Goal: Information Seeking & Learning: Learn about a topic

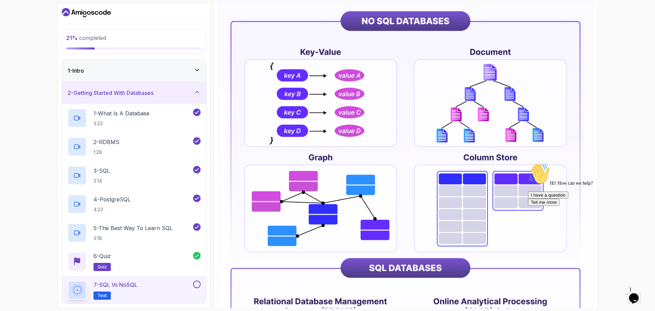
scroll to position [137, 0]
click at [431, 175] on img at bounding box center [405, 207] width 375 height 465
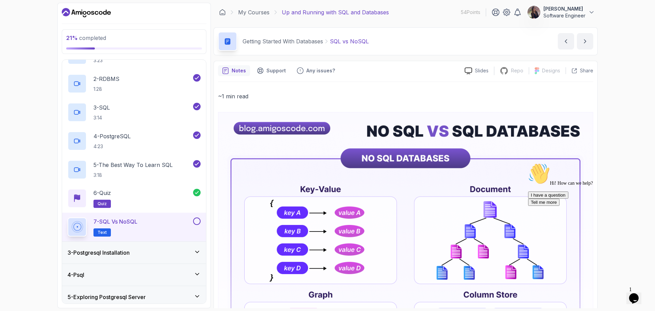
scroll to position [63, 0]
click at [197, 221] on button at bounding box center [197, 221] width 8 height 8
click at [185, 250] on div "3 - Postgresql Installation" at bounding box center [134, 252] width 133 height 8
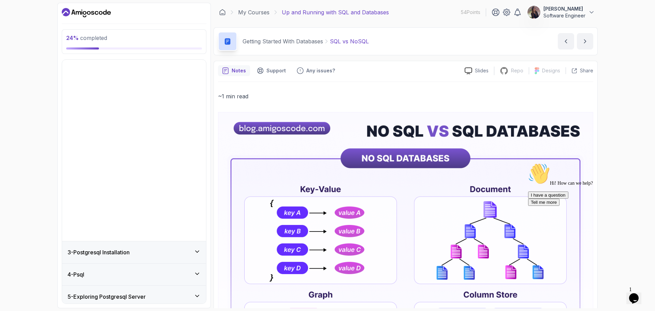
scroll to position [0, 0]
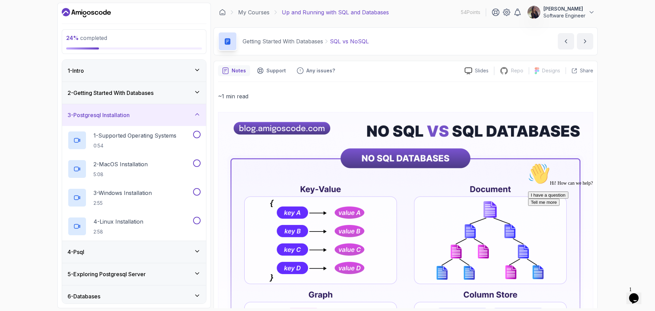
click at [185, 94] on div "2 - Getting Started With Databases" at bounding box center [134, 93] width 133 height 8
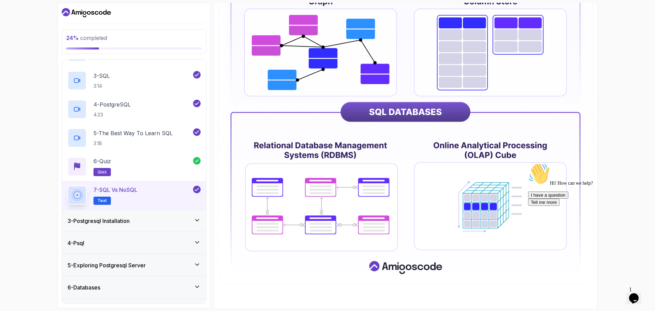
scroll to position [293, 0]
click at [104, 227] on div "3 - Postgresql Installation" at bounding box center [134, 221] width 144 height 22
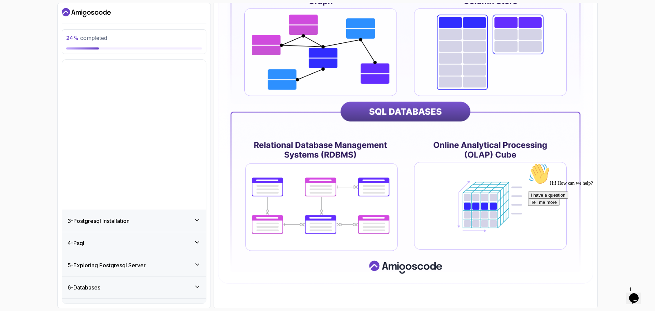
scroll to position [0, 0]
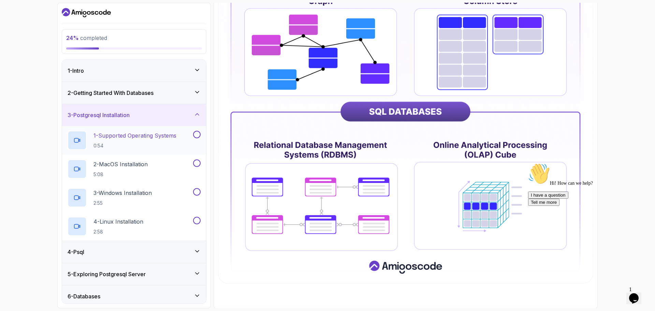
click at [148, 137] on p "1 - Supported Operating Systems" at bounding box center [134, 135] width 83 height 8
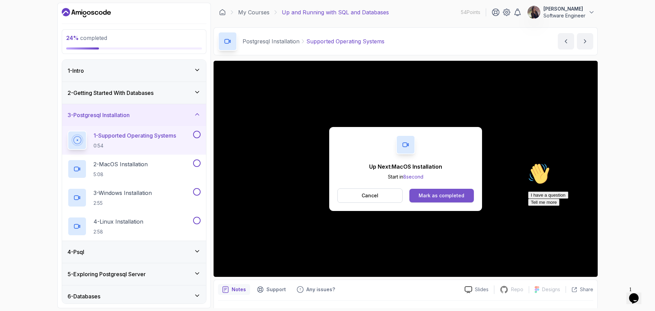
click at [452, 199] on button "Mark as completed" at bounding box center [441, 196] width 64 height 14
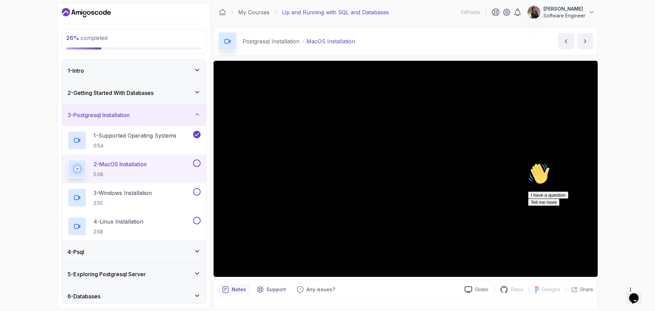
click at [196, 163] on button at bounding box center [197, 163] width 8 height 8
click at [160, 194] on div "3 - Windows Installation 2:55" at bounding box center [130, 197] width 124 height 19
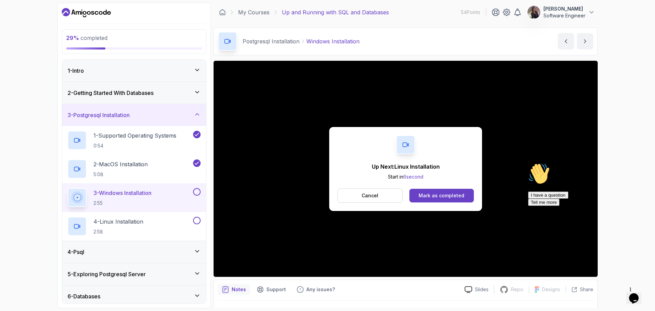
click at [197, 194] on button at bounding box center [197, 192] width 8 height 8
click at [196, 218] on button at bounding box center [197, 221] width 8 height 8
click at [196, 248] on div "4 - Psql" at bounding box center [134, 252] width 133 height 8
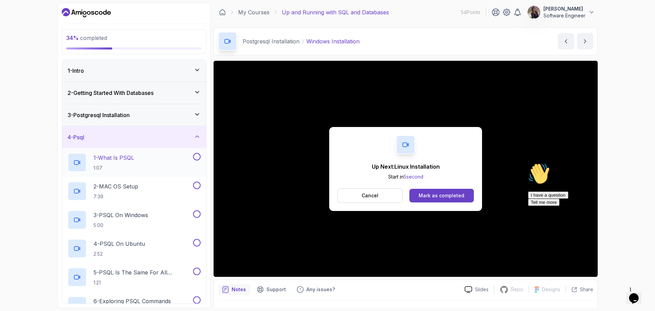
click at [143, 165] on div "1 - What Is PSQL 1:07" at bounding box center [130, 162] width 124 height 19
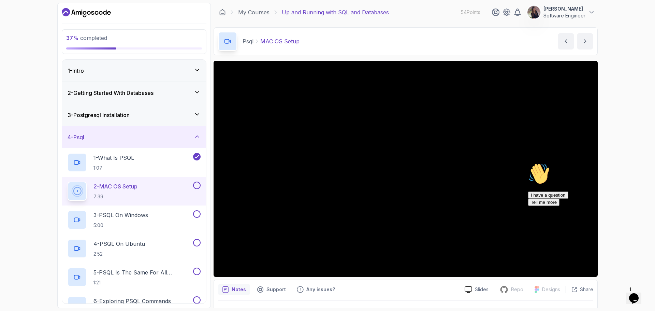
click at [196, 186] on button at bounding box center [197, 185] width 8 height 8
click at [158, 224] on div "3 - PSQL On Windows 5:00" at bounding box center [130, 219] width 124 height 19
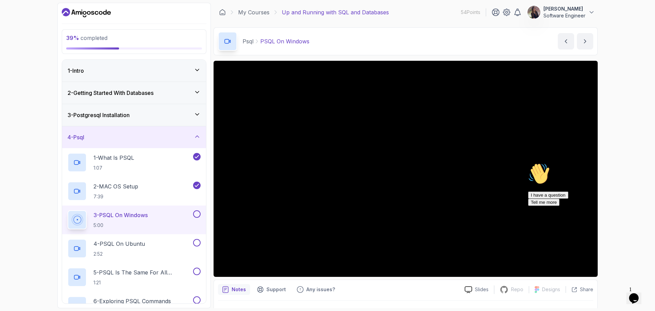
click at [559, 206] on div "I have a question Tell me more" at bounding box center [589, 198] width 123 height 14
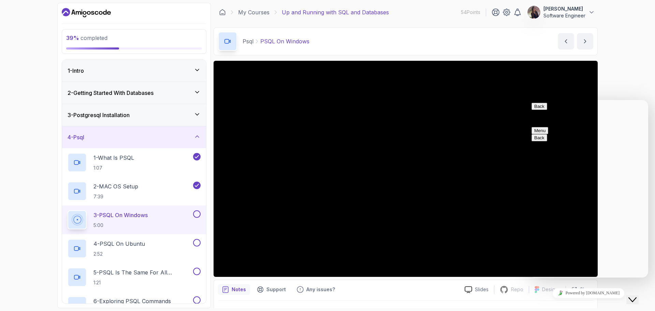
click at [638, 283] on div "39 % completed 1 - Intro 2 - Getting Started With Databases 3 - Postgresql Inst…" at bounding box center [327, 155] width 655 height 311
click at [636, 295] on icon "Close Chat This icon closes the chat window." at bounding box center [632, 299] width 8 height 8
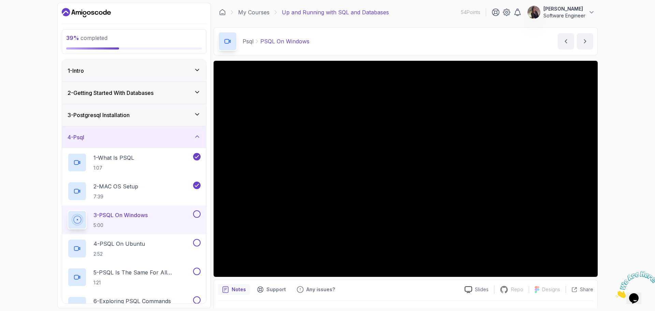
click at [198, 215] on button at bounding box center [197, 214] width 8 height 8
click at [196, 243] on button at bounding box center [197, 243] width 8 height 8
click at [158, 272] on p "5 - PSQL Is The Same For All Operating Systems" at bounding box center [142, 272] width 98 height 8
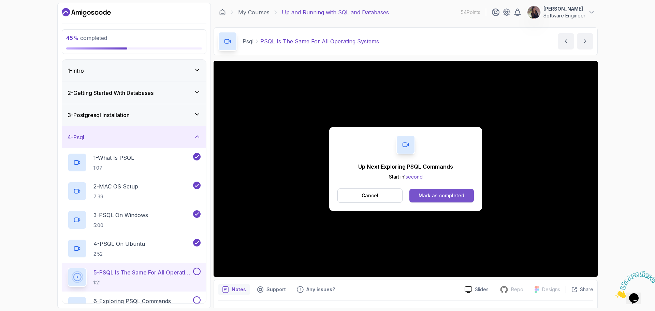
click at [462, 197] on div "Mark as completed" at bounding box center [441, 195] width 46 height 7
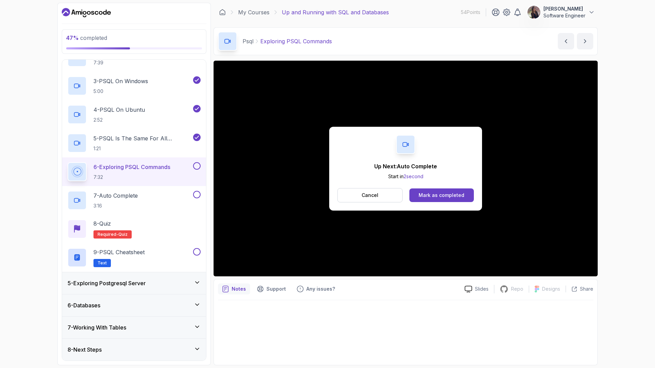
scroll to position [144, 0]
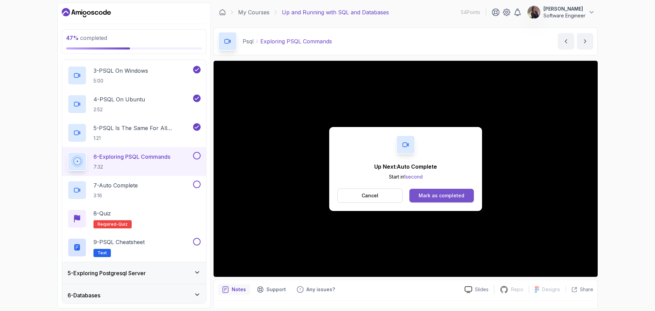
click at [446, 194] on div "Mark as completed" at bounding box center [441, 195] width 46 height 7
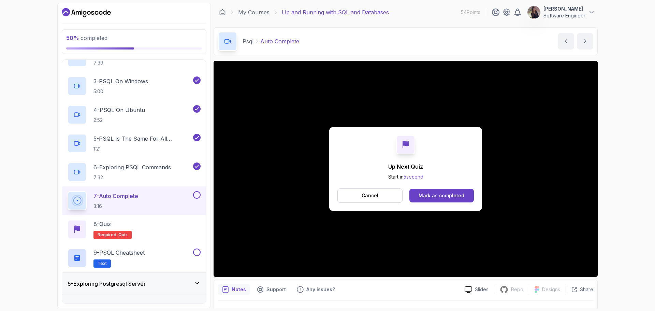
scroll to position [144, 0]
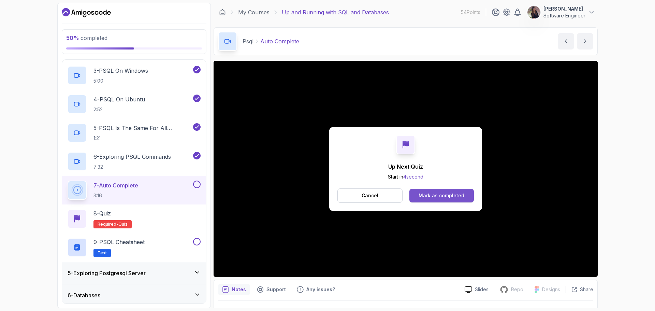
click at [436, 191] on button "Mark as completed" at bounding box center [441, 196] width 64 height 14
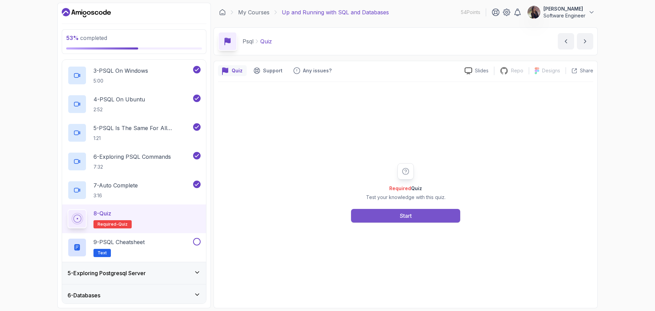
click at [429, 214] on button "Start" at bounding box center [405, 216] width 109 height 14
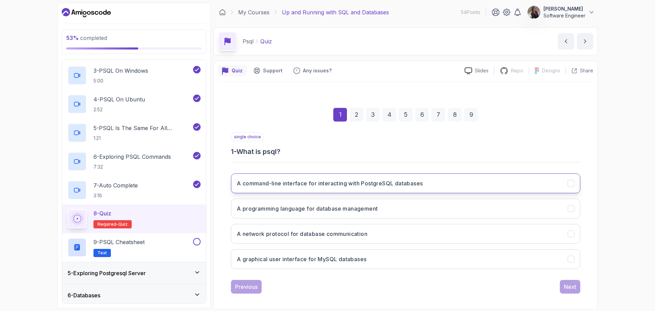
click at [440, 182] on button "A command-line interface for interacting with PostgreSQL databases" at bounding box center [405, 183] width 349 height 20
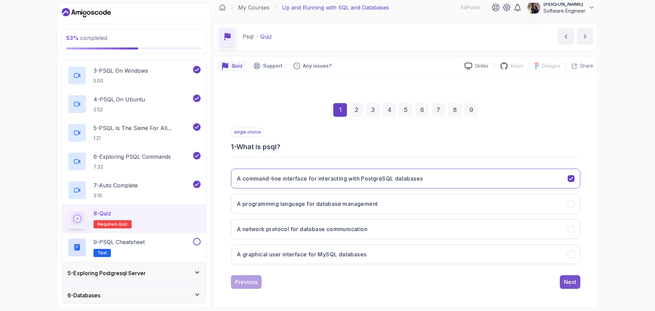
click at [561, 280] on button "Next" at bounding box center [570, 282] width 20 height 14
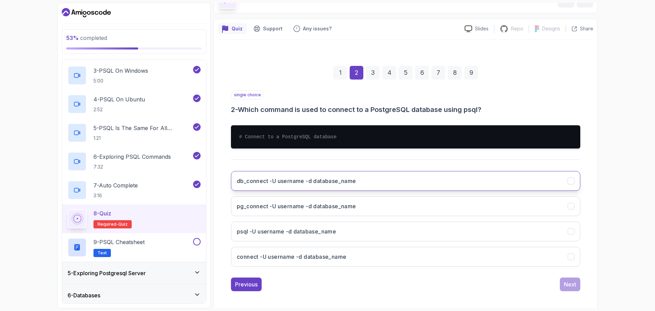
scroll to position [44, 0]
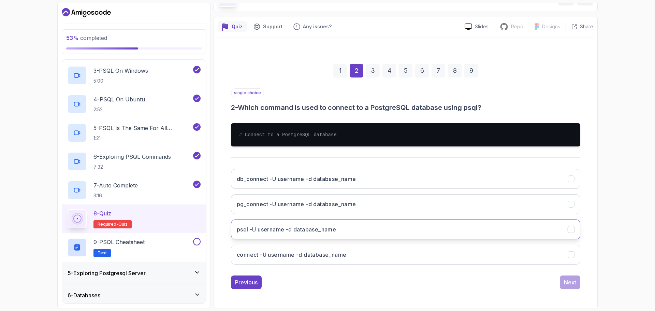
click at [392, 230] on button "psql -U username -d database_name" at bounding box center [405, 229] width 349 height 20
click at [564, 282] on button "Next" at bounding box center [570, 282] width 20 height 14
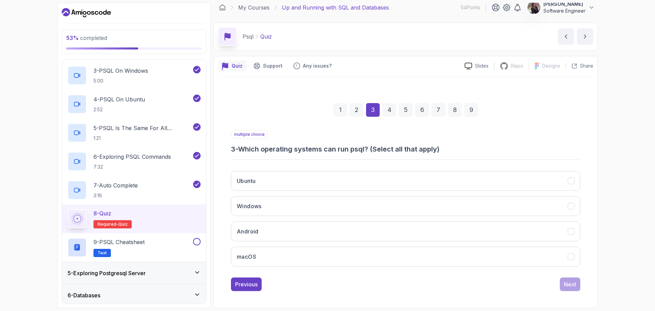
scroll to position [5, 0]
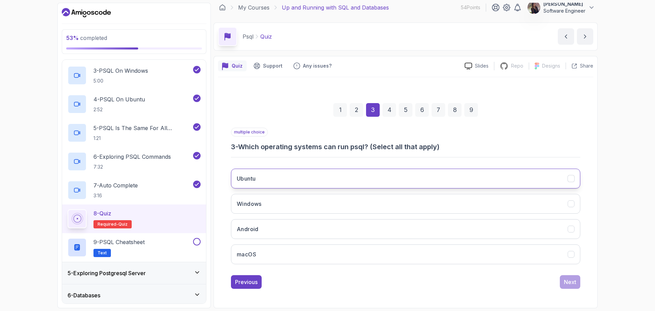
click at [461, 172] on button "Ubuntu" at bounding box center [405, 178] width 349 height 20
click at [465, 196] on button "Windows" at bounding box center [405, 204] width 349 height 20
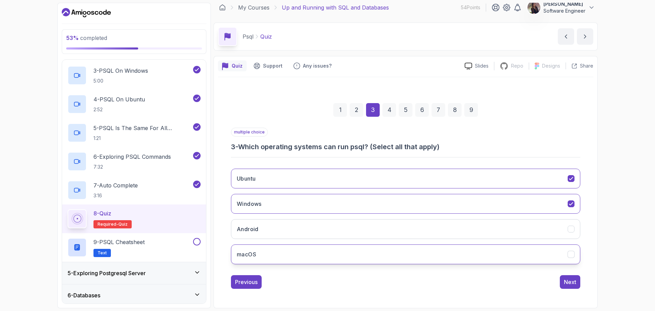
click at [461, 245] on button "macOS" at bounding box center [405, 254] width 349 height 20
click at [574, 284] on div "Next" at bounding box center [570, 282] width 12 height 8
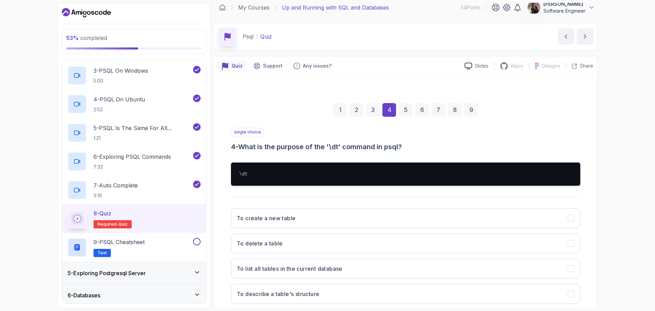
scroll to position [30, 0]
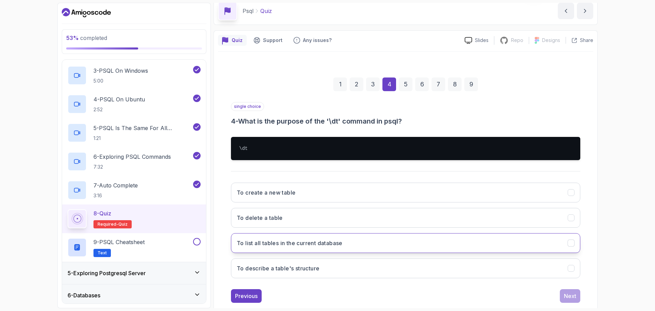
click at [368, 243] on button "To list all tables in the current database" at bounding box center [405, 243] width 349 height 20
click at [568, 294] on div "Next" at bounding box center [570, 296] width 12 height 8
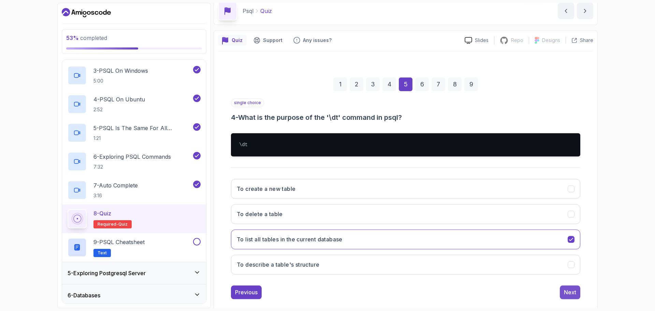
scroll to position [5, 0]
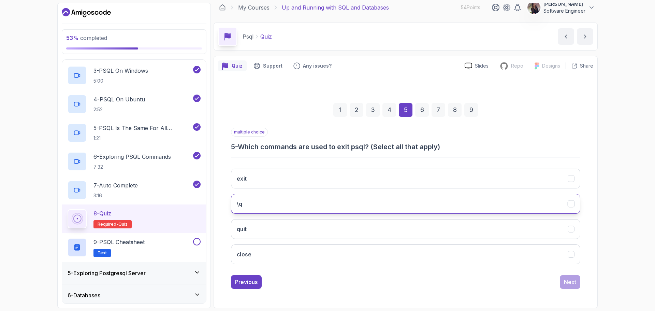
click at [446, 202] on button "\q" at bounding box center [405, 204] width 349 height 20
click at [563, 284] on button "Next" at bounding box center [570, 282] width 20 height 14
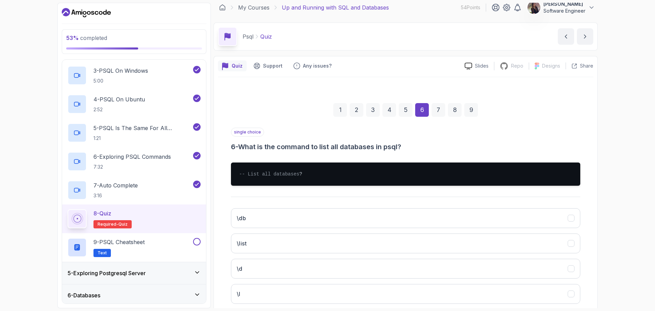
click at [400, 108] on div "5" at bounding box center [406, 110] width 14 height 14
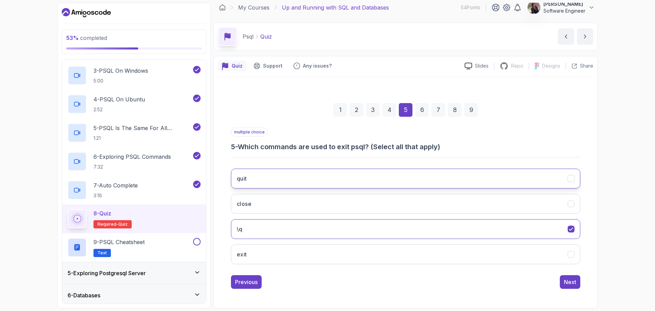
click at [380, 183] on button "quit" at bounding box center [405, 178] width 349 height 20
click at [566, 287] on button "Next" at bounding box center [570, 282] width 20 height 14
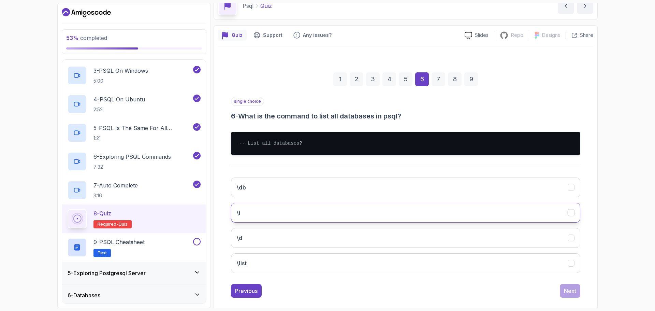
scroll to position [35, 0]
click at [274, 214] on button "\l" at bounding box center [405, 213] width 349 height 20
click at [564, 295] on div "Next" at bounding box center [570, 290] width 12 height 8
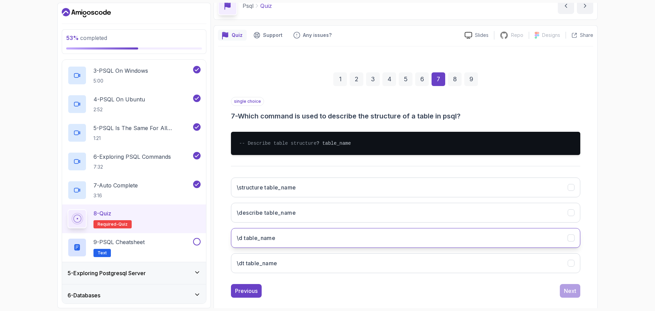
click at [451, 248] on button "\d table_name" at bounding box center [405, 238] width 349 height 20
click at [577, 303] on div "1 2 3 4 5 6 7 8 9 single choice 7 - Which command is used to describe the struc…" at bounding box center [405, 179] width 375 height 247
click at [571, 303] on div "1 2 3 4 5 6 7 8 9 single choice 7 - Which command is used to describe the struc…" at bounding box center [405, 179] width 375 height 247
click at [564, 297] on button "Next" at bounding box center [570, 291] width 20 height 14
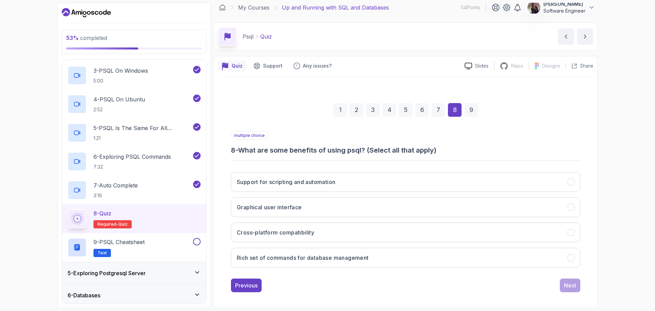
scroll to position [5, 0]
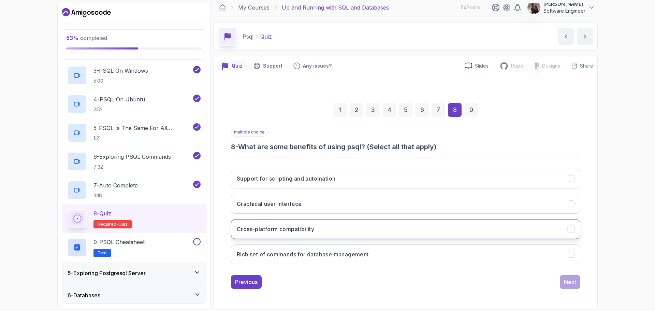
click at [426, 234] on button "Cross-platform compatibility" at bounding box center [405, 229] width 349 height 20
click at [431, 252] on button "Rich set of commands for database management" at bounding box center [405, 254] width 349 height 20
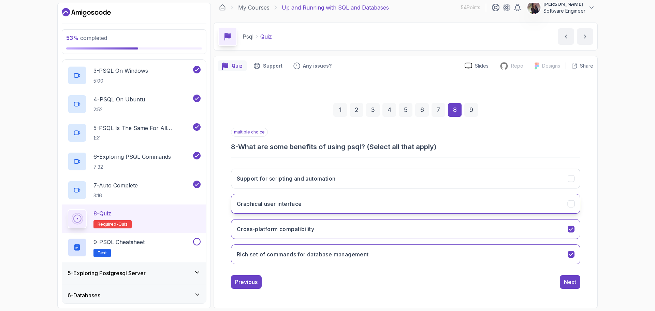
click at [401, 199] on button "Graphical user interface" at bounding box center [405, 204] width 349 height 20
click at [404, 179] on button "Support for scripting and automation" at bounding box center [405, 178] width 349 height 20
click at [574, 273] on div "multiple choice 8 - What are some benefits of using psql? (Select all that appl…" at bounding box center [405, 208] width 349 height 161
click at [571, 277] on button "Next" at bounding box center [570, 282] width 20 height 14
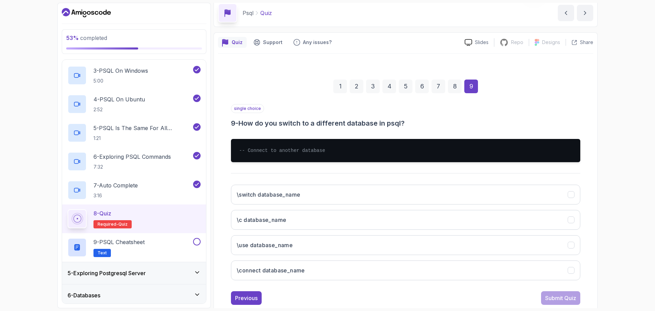
scroll to position [29, 0]
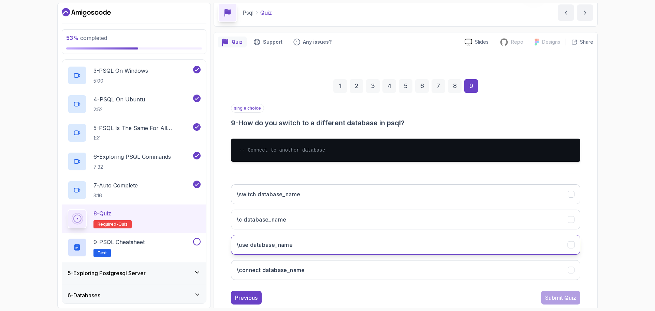
click at [322, 243] on button "\use database_name" at bounding box center [405, 245] width 349 height 20
click at [546, 301] on div "Submit Quiz" at bounding box center [560, 297] width 31 height 8
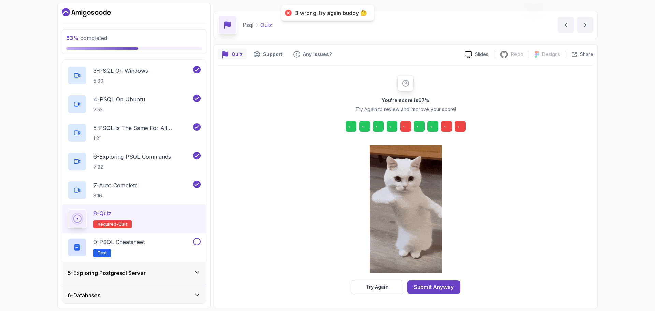
scroll to position [16, 0]
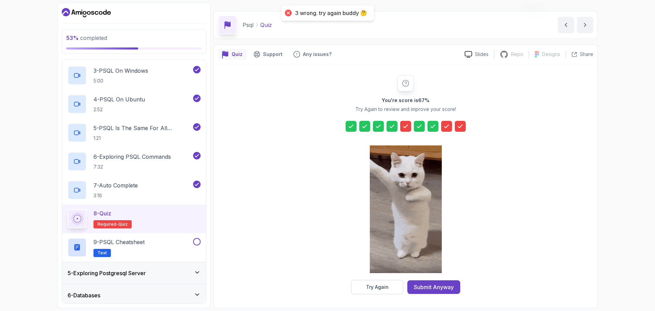
click at [407, 127] on icon at bounding box center [405, 126] width 7 height 7
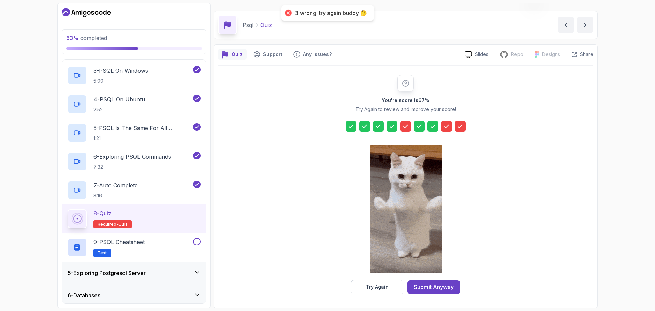
click at [407, 127] on icon at bounding box center [405, 126] width 7 height 7
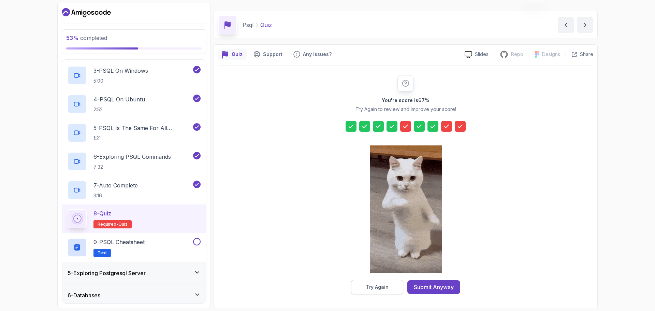
click at [384, 288] on div "Try Again" at bounding box center [377, 286] width 23 height 7
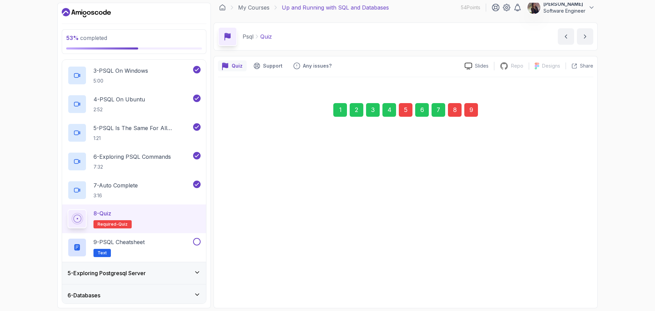
scroll to position [5, 0]
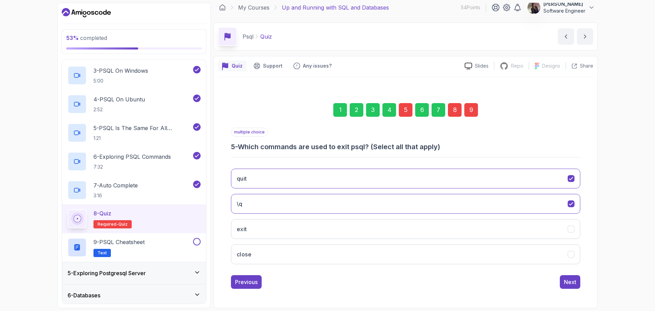
click at [404, 109] on div "5" at bounding box center [406, 110] width 14 height 14
click at [353, 170] on button "quit" at bounding box center [405, 178] width 349 height 20
click at [355, 227] on button "exit" at bounding box center [405, 229] width 349 height 20
click at [565, 282] on div "Next" at bounding box center [570, 282] width 12 height 8
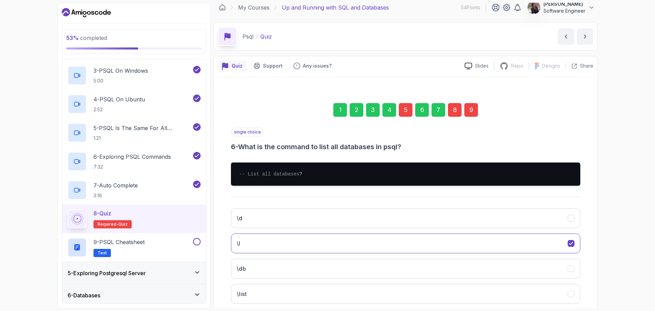
click at [455, 104] on div "8" at bounding box center [455, 110] width 14 height 14
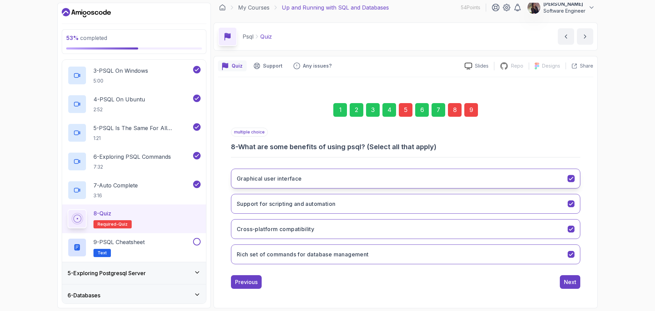
click at [398, 175] on button "Graphical user interface" at bounding box center [405, 178] width 349 height 20
click at [476, 179] on button "Graphical user interface" at bounding box center [405, 178] width 349 height 20
click at [479, 197] on button "Support for scripting and automation" at bounding box center [405, 204] width 349 height 20
click at [571, 286] on button "Next" at bounding box center [570, 282] width 20 height 14
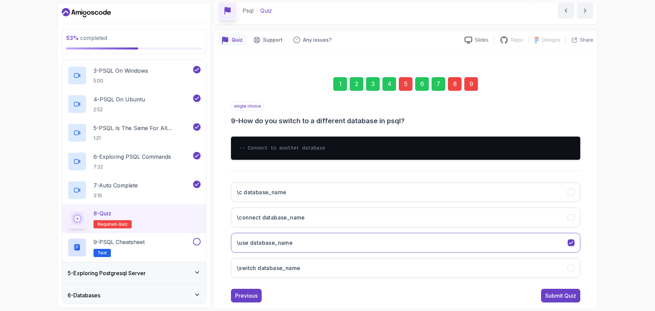
scroll to position [31, 0]
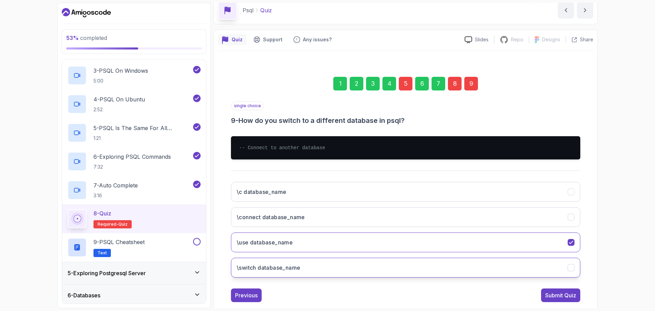
click at [308, 262] on button "\switch database_name" at bounding box center [405, 267] width 349 height 20
click at [551, 291] on div "Submit Quiz" at bounding box center [560, 295] width 31 height 8
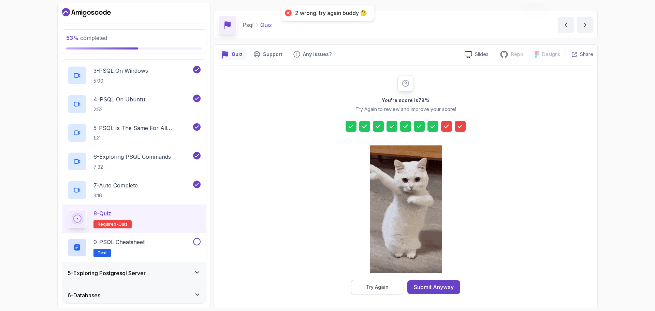
click at [363, 292] on button "Try Again" at bounding box center [377, 287] width 52 height 14
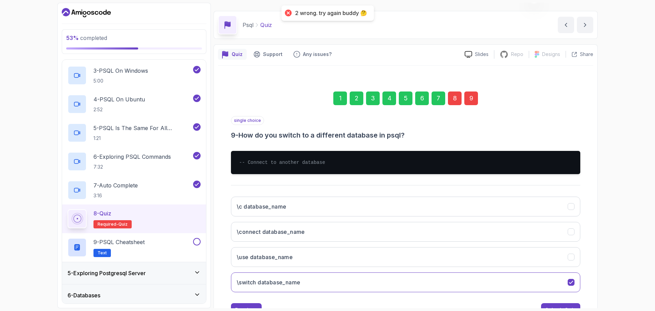
click at [454, 100] on div "8" at bounding box center [455, 98] width 14 height 14
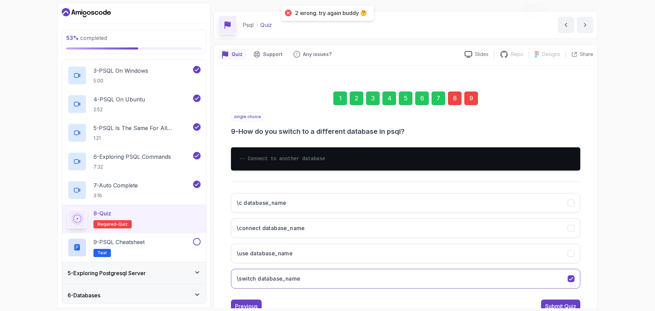
scroll to position [5, 0]
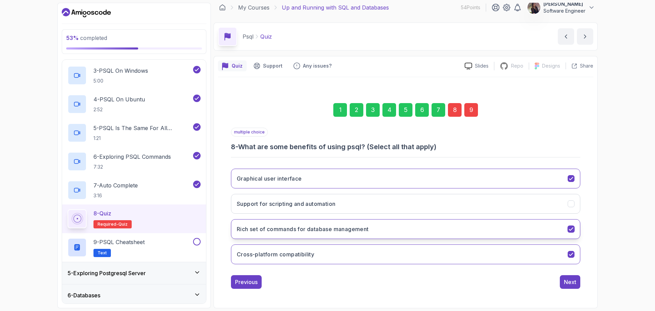
click at [370, 227] on button "Rich set of commands for database management" at bounding box center [405, 229] width 349 height 20
click at [570, 282] on div "Next" at bounding box center [570, 282] width 12 height 8
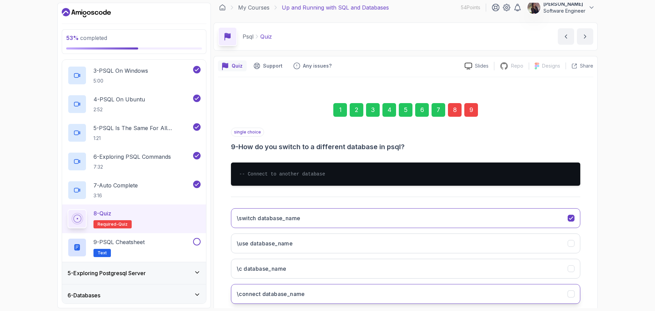
click at [369, 284] on button "\connect database_name" at bounding box center [405, 294] width 349 height 20
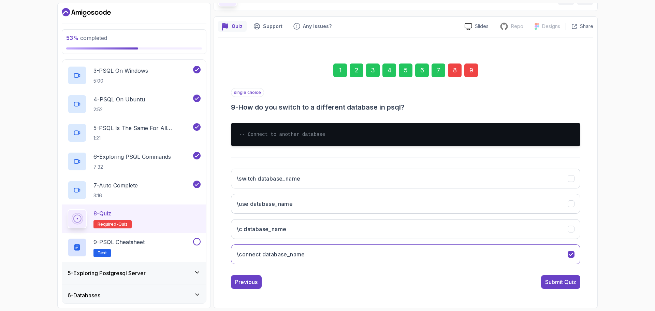
click at [546, 281] on div "Submit Quiz" at bounding box center [560, 282] width 31 height 8
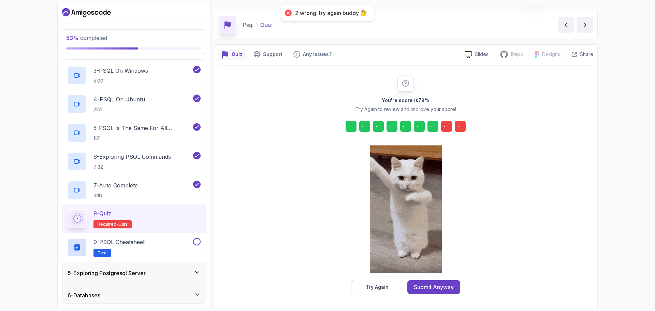
scroll to position [16, 0]
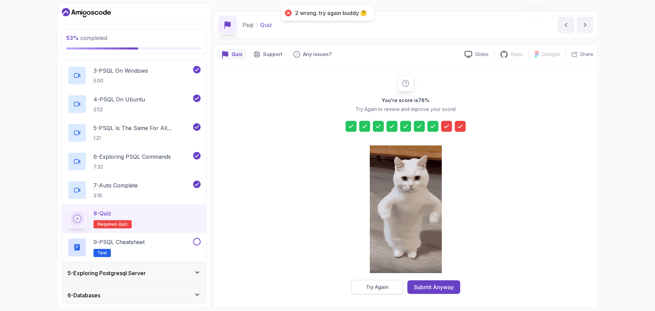
click at [373, 288] on div "Try Again" at bounding box center [377, 286] width 23 height 7
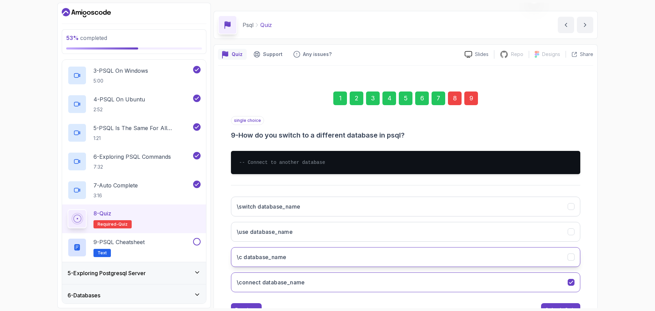
click at [360, 250] on button "\c database_name" at bounding box center [405, 257] width 349 height 20
click at [545, 303] on button "Submit Quiz" at bounding box center [560, 310] width 39 height 14
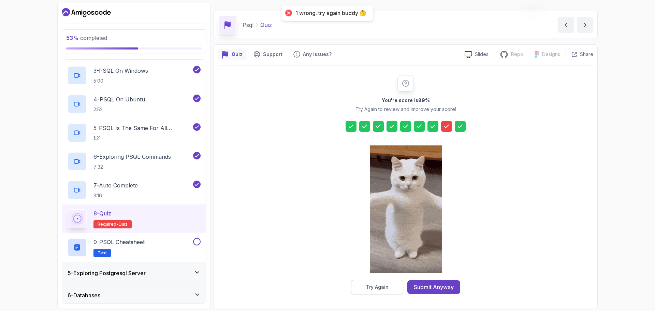
click at [377, 288] on div "Try Again" at bounding box center [377, 286] width 23 height 7
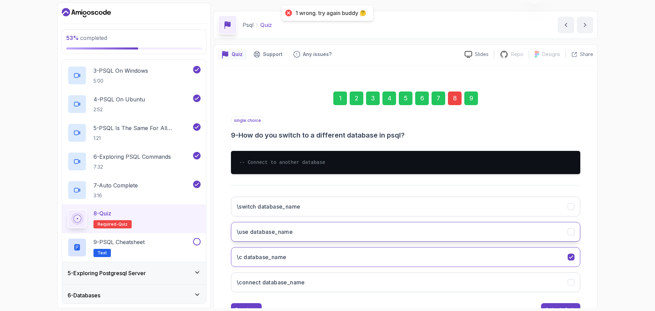
scroll to position [44, 0]
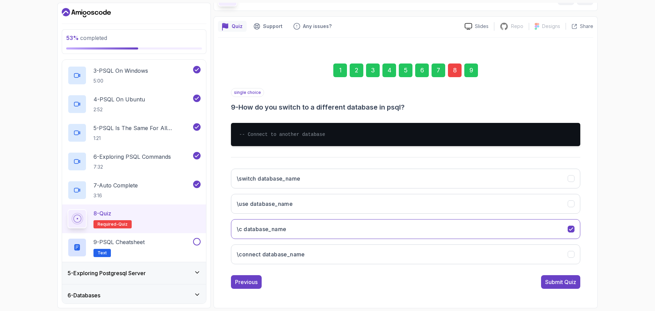
click at [449, 68] on div "8" at bounding box center [455, 70] width 14 height 14
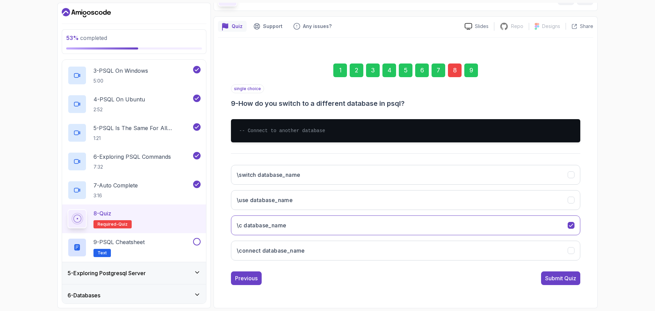
scroll to position [5, 0]
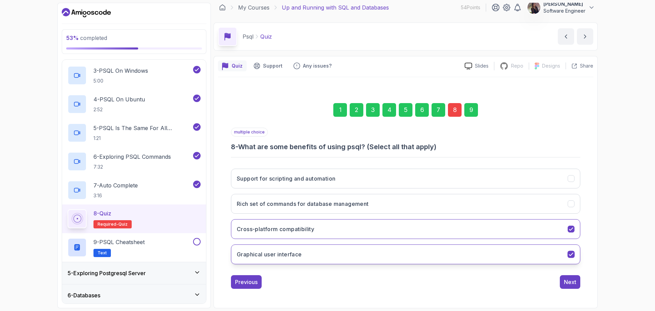
click at [348, 258] on button "Graphical user interface" at bounding box center [405, 254] width 349 height 20
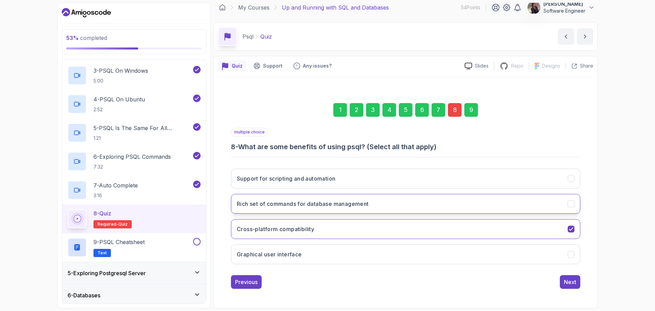
click at [351, 207] on h3 "Rich set of commands for database management" at bounding box center [303, 203] width 132 height 8
click at [564, 282] on div "Next" at bounding box center [570, 282] width 12 height 8
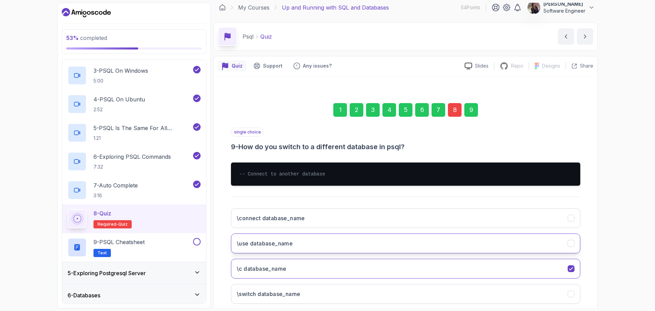
scroll to position [44, 0]
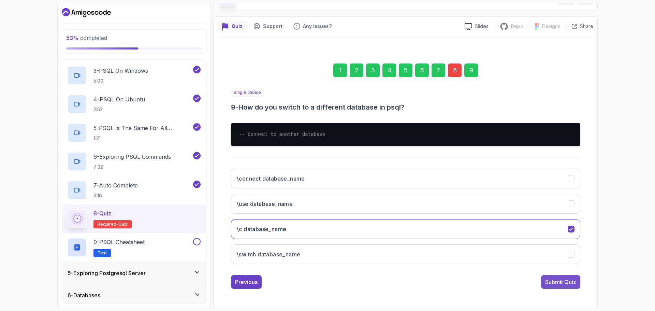
click at [542, 281] on button "Submit Quiz" at bounding box center [560, 282] width 39 height 14
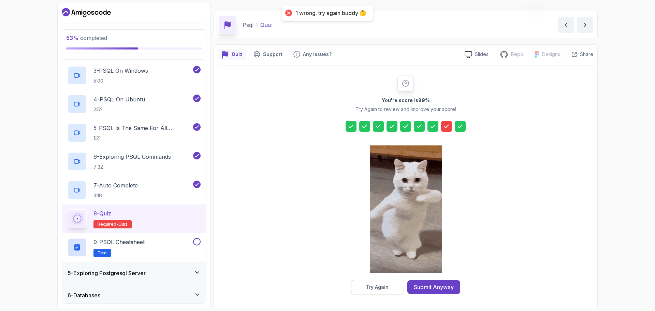
click at [386, 288] on div "Try Again" at bounding box center [377, 286] width 23 height 7
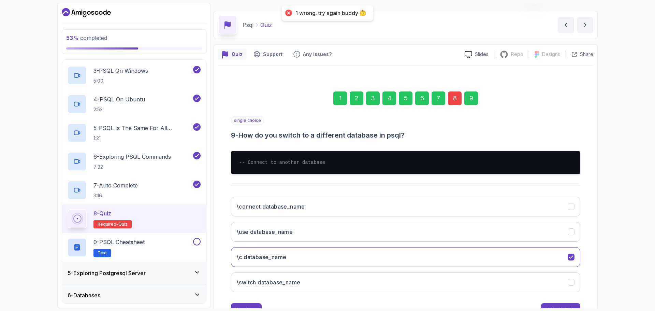
scroll to position [38, 0]
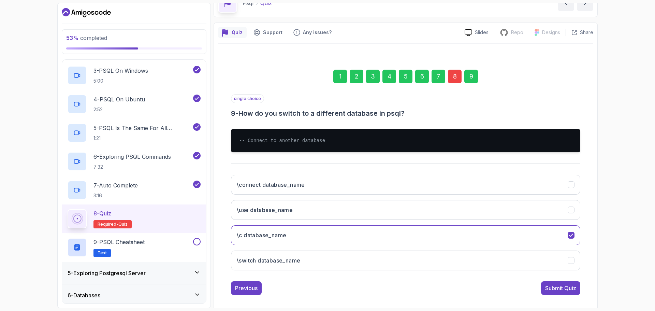
click at [454, 77] on div "8" at bounding box center [455, 77] width 14 height 14
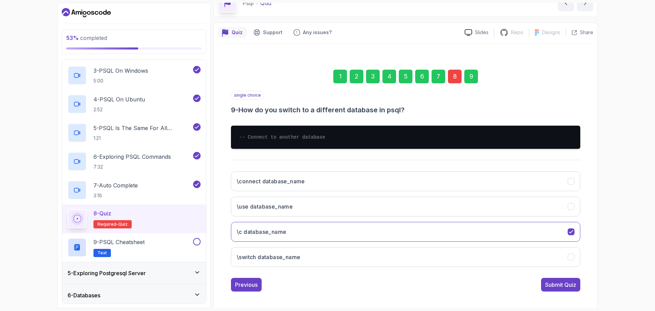
scroll to position [5, 0]
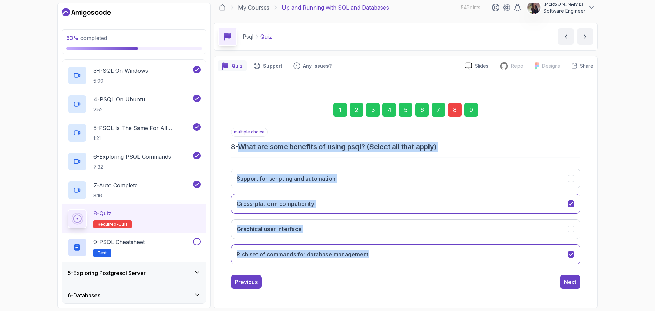
drag, startPoint x: 243, startPoint y: 146, endPoint x: 395, endPoint y: 264, distance: 192.5
click at [395, 264] on div "multiple choice 8 - What are some benefits of using psql? (Select all that appl…" at bounding box center [405, 199] width 349 height 142
copy div "What are some benefits of using psql? (Select all that apply) Support for scrip…"
click at [339, 192] on div "Support for scripting and automation Cross-platform compatibility Graphical use…" at bounding box center [405, 216] width 349 height 106
click at [383, 163] on div "multiple choice 8 - What are some benefits of using psql? (Select all that appl…" at bounding box center [405, 199] width 349 height 142
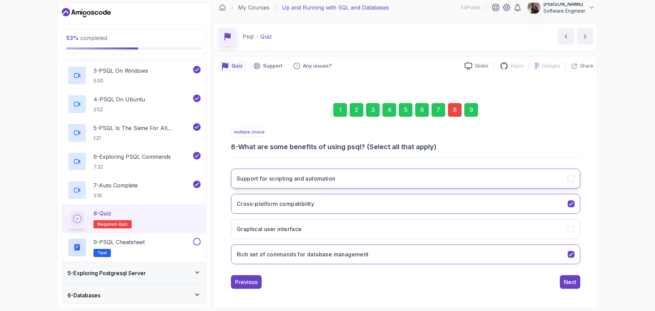
click at [338, 173] on button "Support for scripting and automation" at bounding box center [405, 178] width 349 height 20
click at [562, 283] on button "Next" at bounding box center [570, 282] width 20 height 14
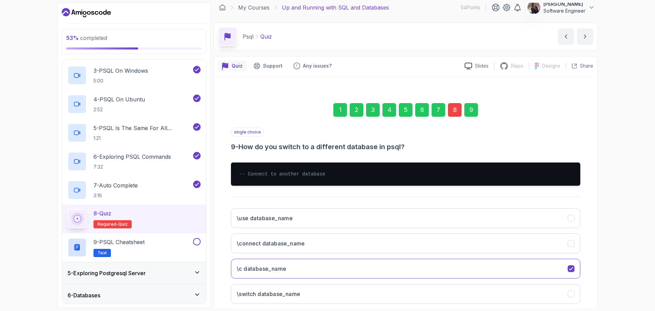
click at [561, 285] on button "\switch database_name" at bounding box center [405, 294] width 349 height 20
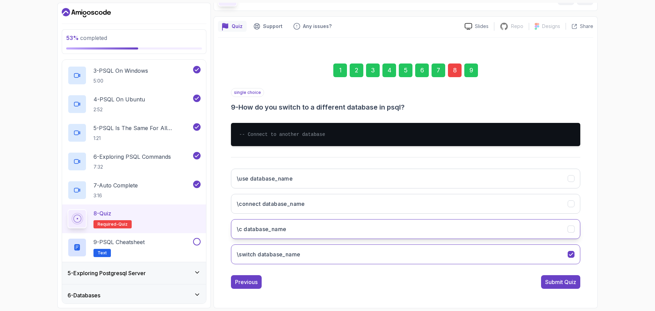
click at [493, 227] on button "\c database_name" at bounding box center [405, 229] width 349 height 20
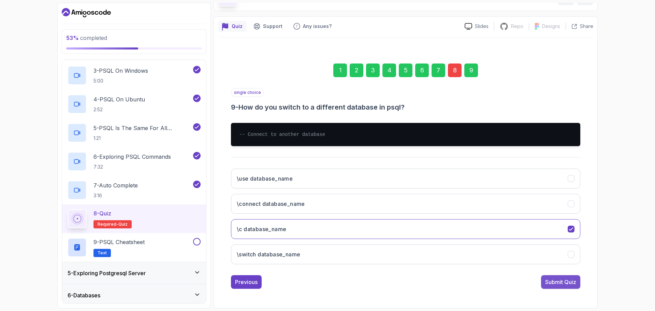
click at [549, 284] on div "Submit Quiz" at bounding box center [560, 282] width 31 height 8
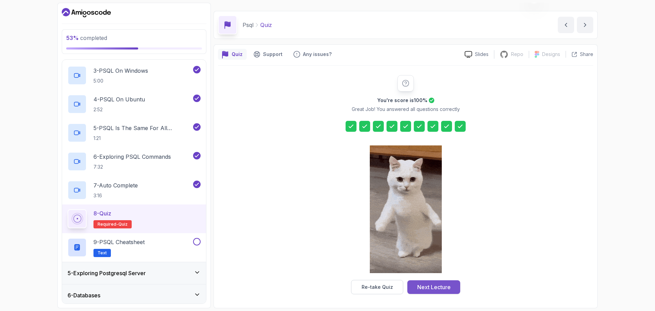
click at [435, 288] on div "Next Lecture" at bounding box center [433, 287] width 33 height 8
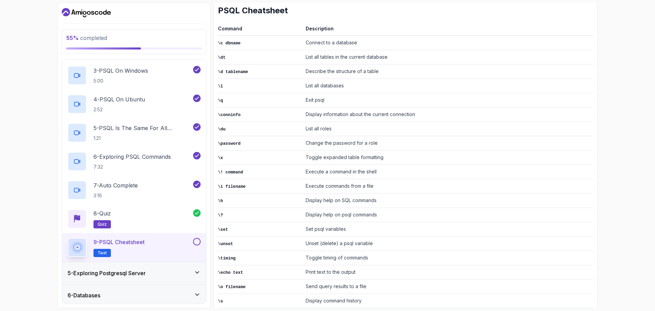
scroll to position [125, 0]
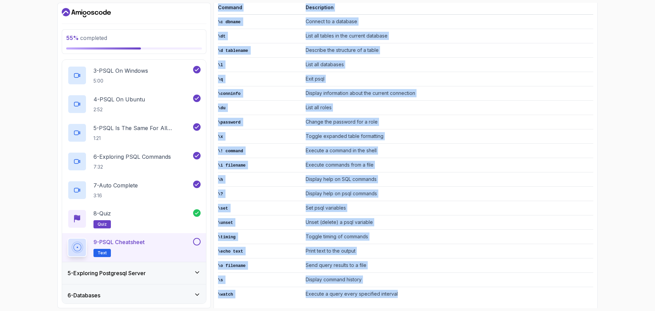
drag, startPoint x: 219, startPoint y: 28, endPoint x: 406, endPoint y: 283, distance: 316.2
click at [406, 283] on table "Command Description \c dbname Connect to a database \dt List all tables in the …" at bounding box center [405, 152] width 375 height 298
copy table "Command Description \c dbname Connect to a database \dt List all tables in the …"
click at [442, 95] on td "Display information about the current connection" at bounding box center [448, 93] width 290 height 14
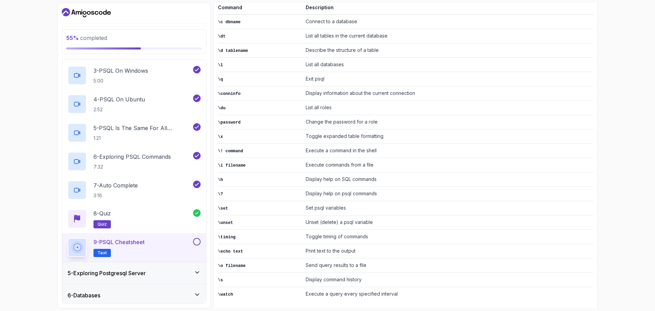
click at [196, 241] on button at bounding box center [197, 242] width 8 height 8
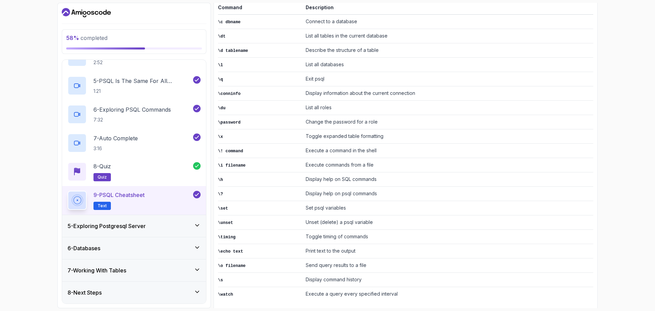
click at [191, 223] on div "5 - Exploring Postgresql Server" at bounding box center [134, 226] width 133 height 8
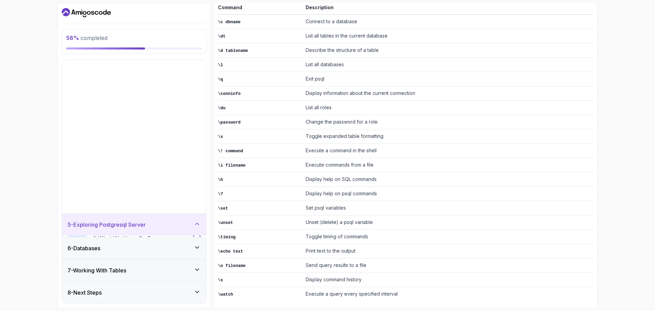
scroll to position [0, 0]
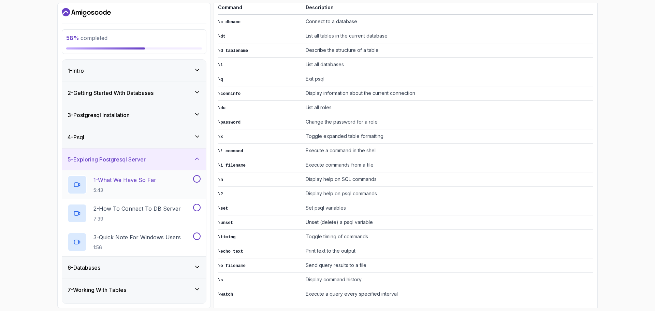
click at [148, 187] on p "5:43" at bounding box center [124, 190] width 63 height 7
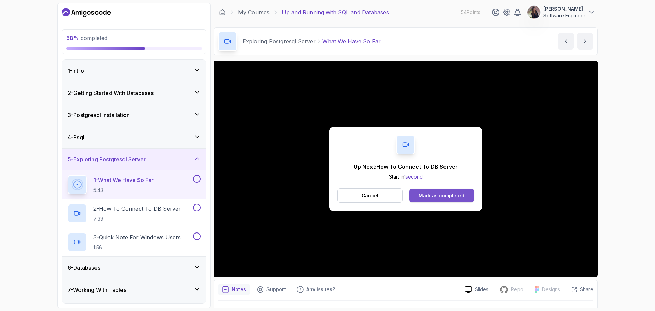
click at [447, 197] on div "Mark as completed" at bounding box center [441, 195] width 46 height 7
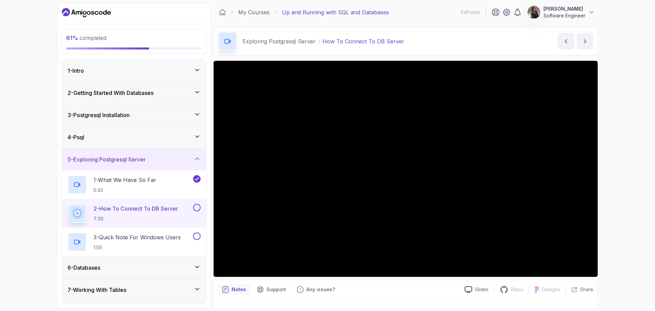
scroll to position [19, 0]
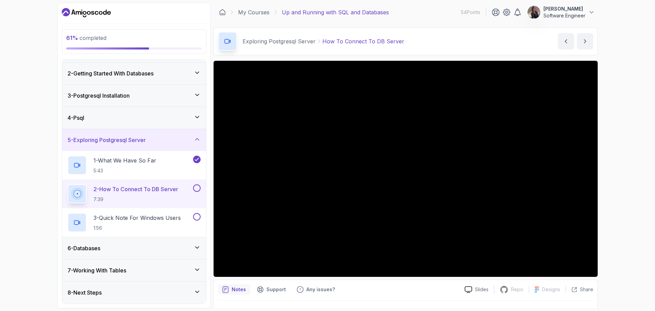
click at [152, 253] on div "6 - Databases" at bounding box center [134, 248] width 144 height 22
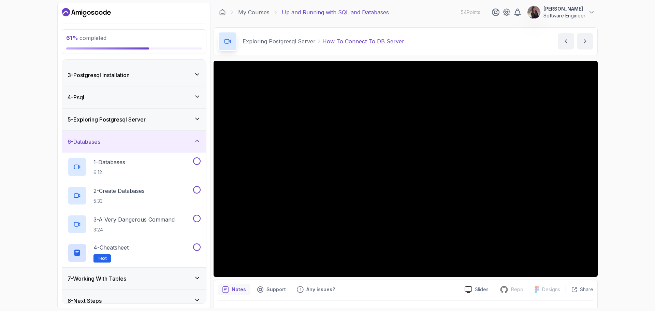
scroll to position [48, 0]
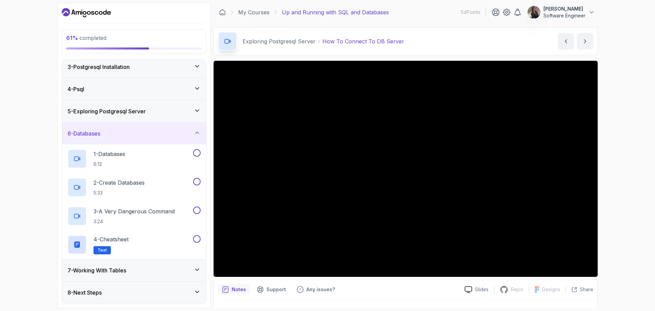
click at [155, 265] on div "7 - Working With Tables" at bounding box center [134, 270] width 144 height 22
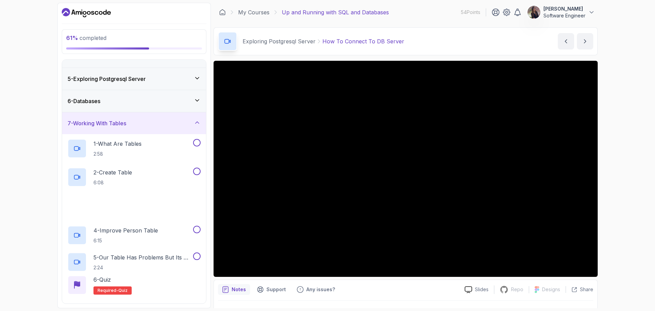
scroll to position [105, 0]
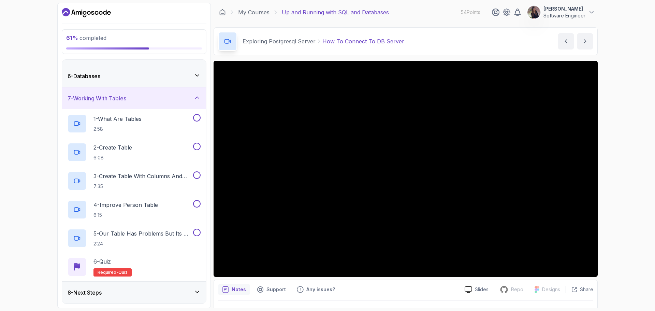
click at [152, 296] on div "8 - Next Steps" at bounding box center [134, 292] width 133 height 8
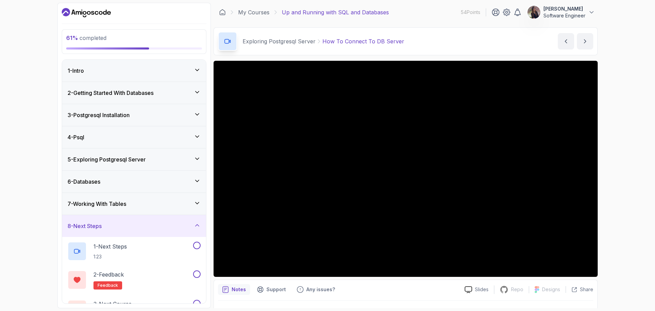
scroll to position [19, 0]
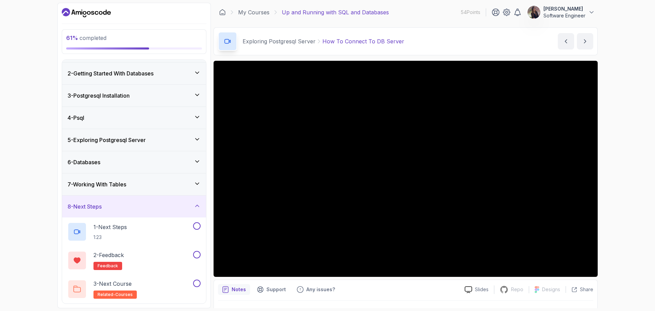
click at [171, 190] on div "7 - Working With Tables" at bounding box center [134, 184] width 144 height 22
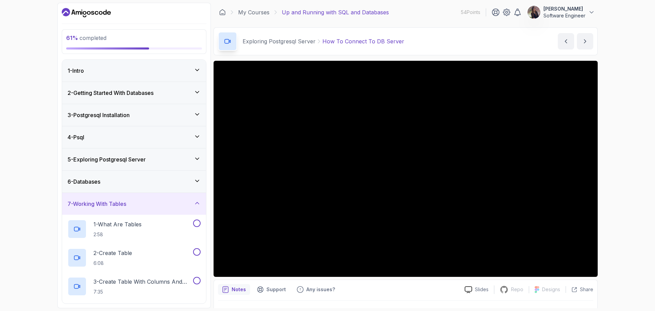
scroll to position [105, 0]
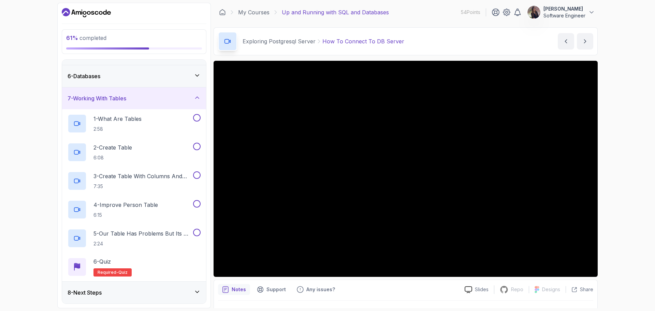
click at [161, 289] on div "8 - Next Steps" at bounding box center [134, 292] width 133 height 8
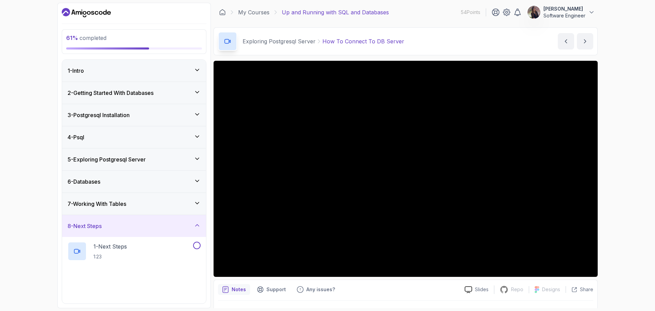
scroll to position [19, 0]
